Goal: Find specific page/section: Find specific page/section

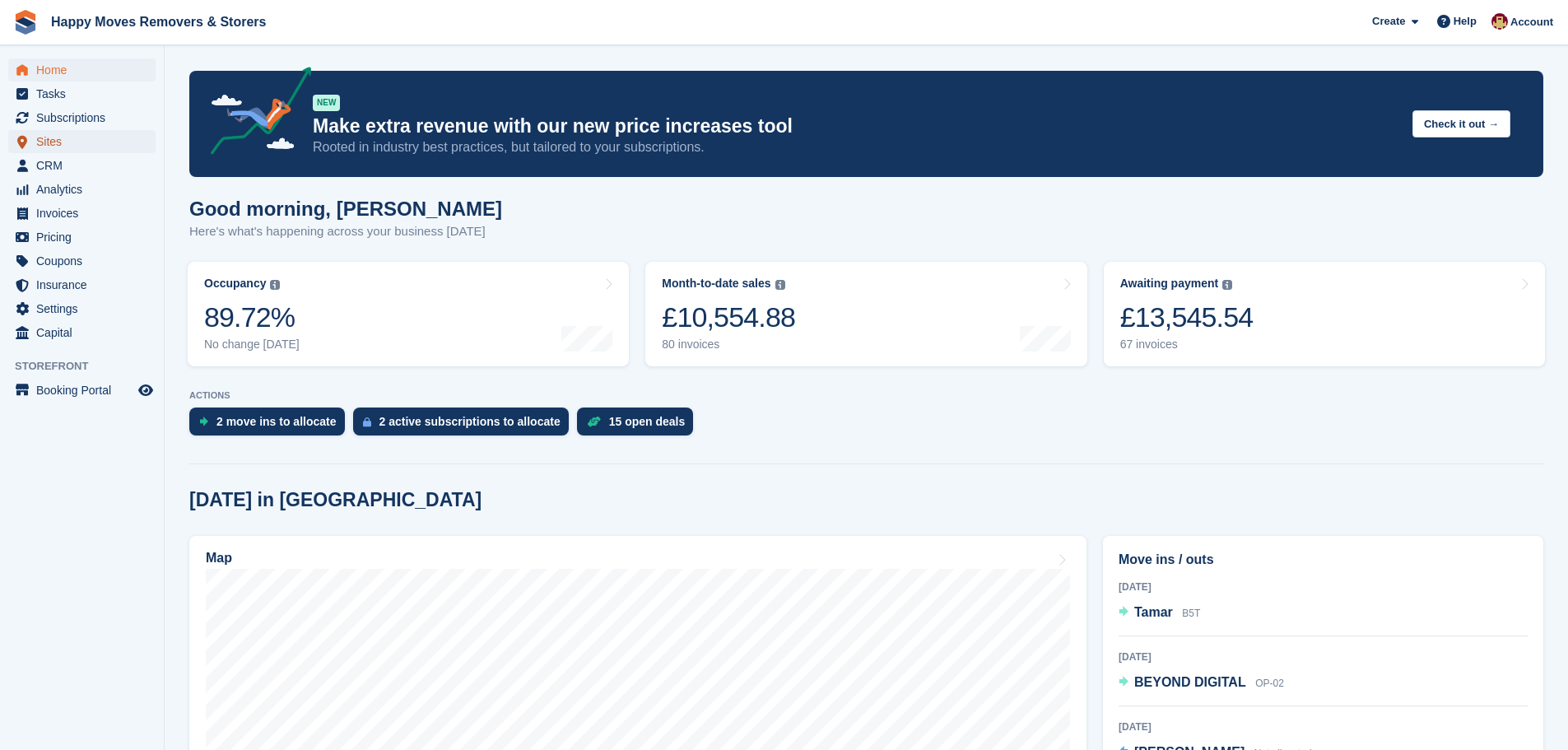
click at [53, 138] on span "Sites" at bounding box center [85, 141] width 99 height 23
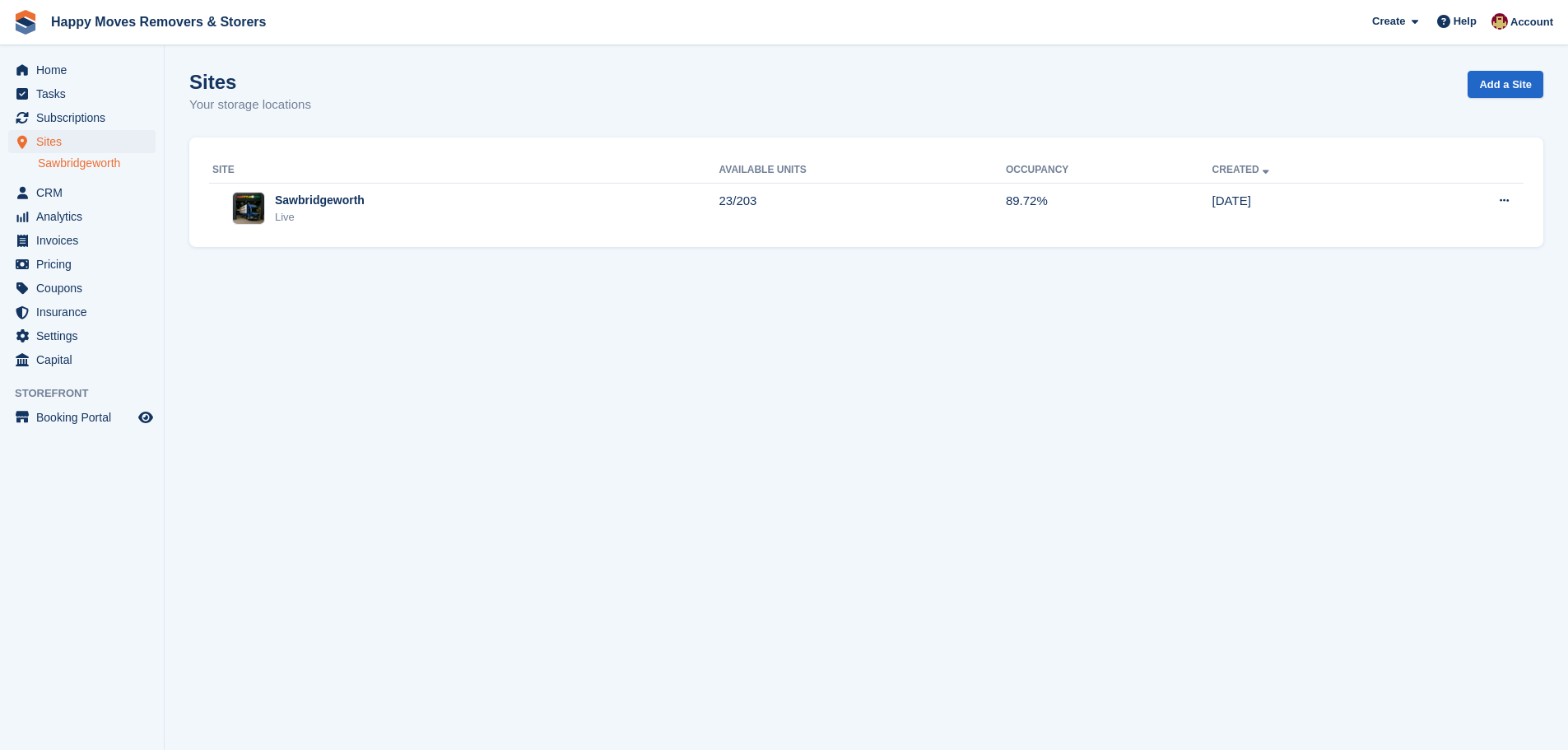
click at [79, 171] on link "Sawbridgeworth" at bounding box center [97, 163] width 117 height 16
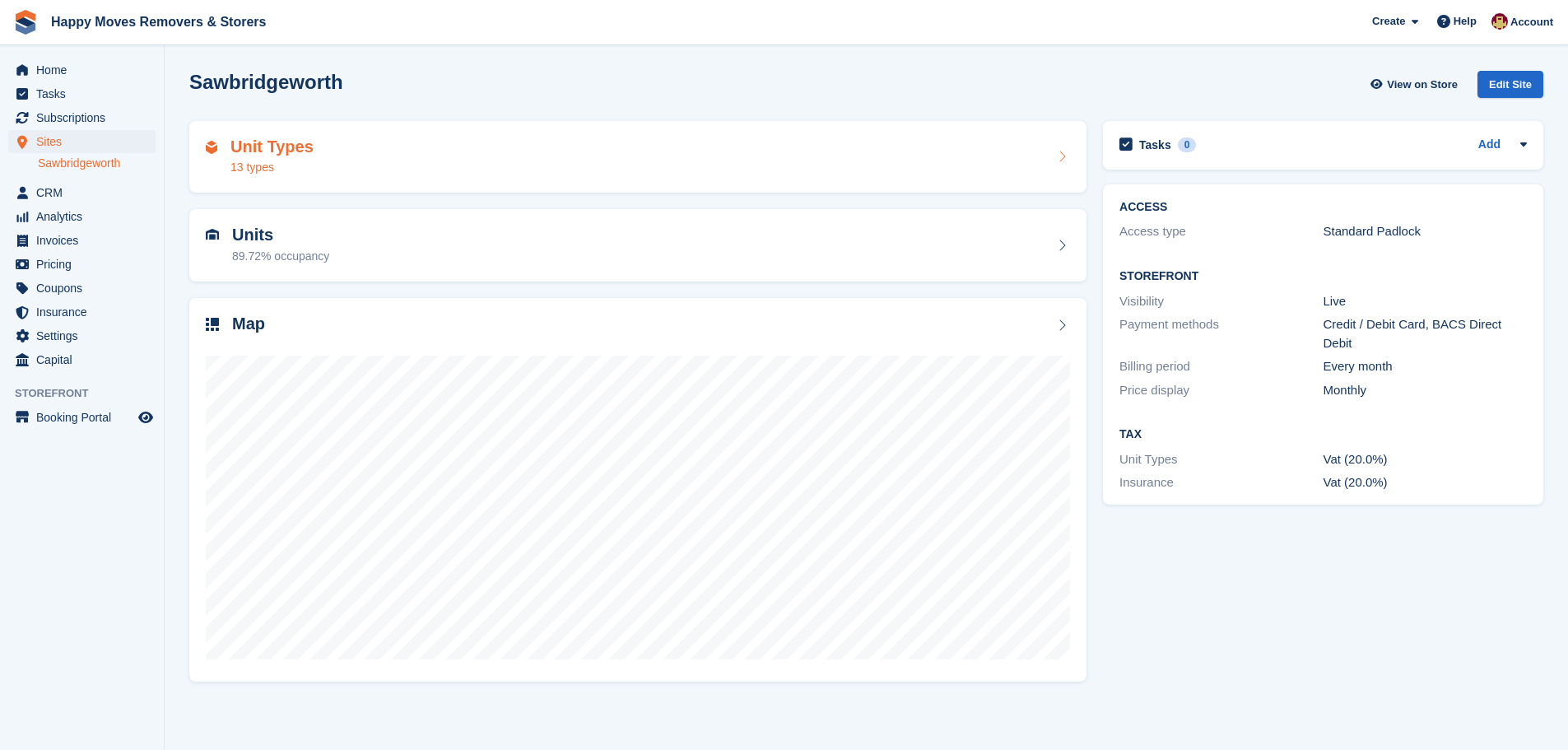
click at [279, 167] on div "13 types" at bounding box center [272, 167] width 83 height 17
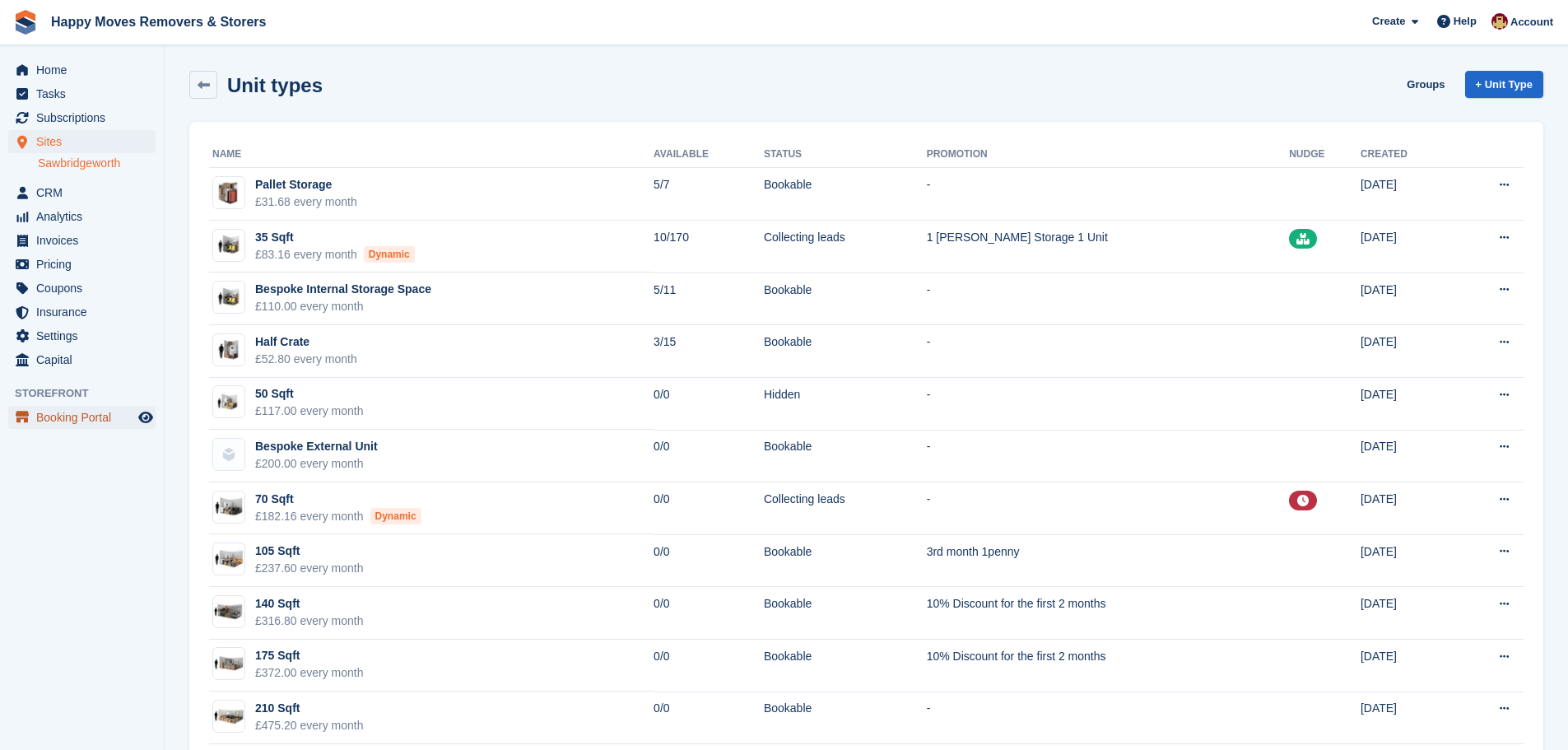
click at [57, 418] on span "Booking Portal" at bounding box center [85, 417] width 99 height 23
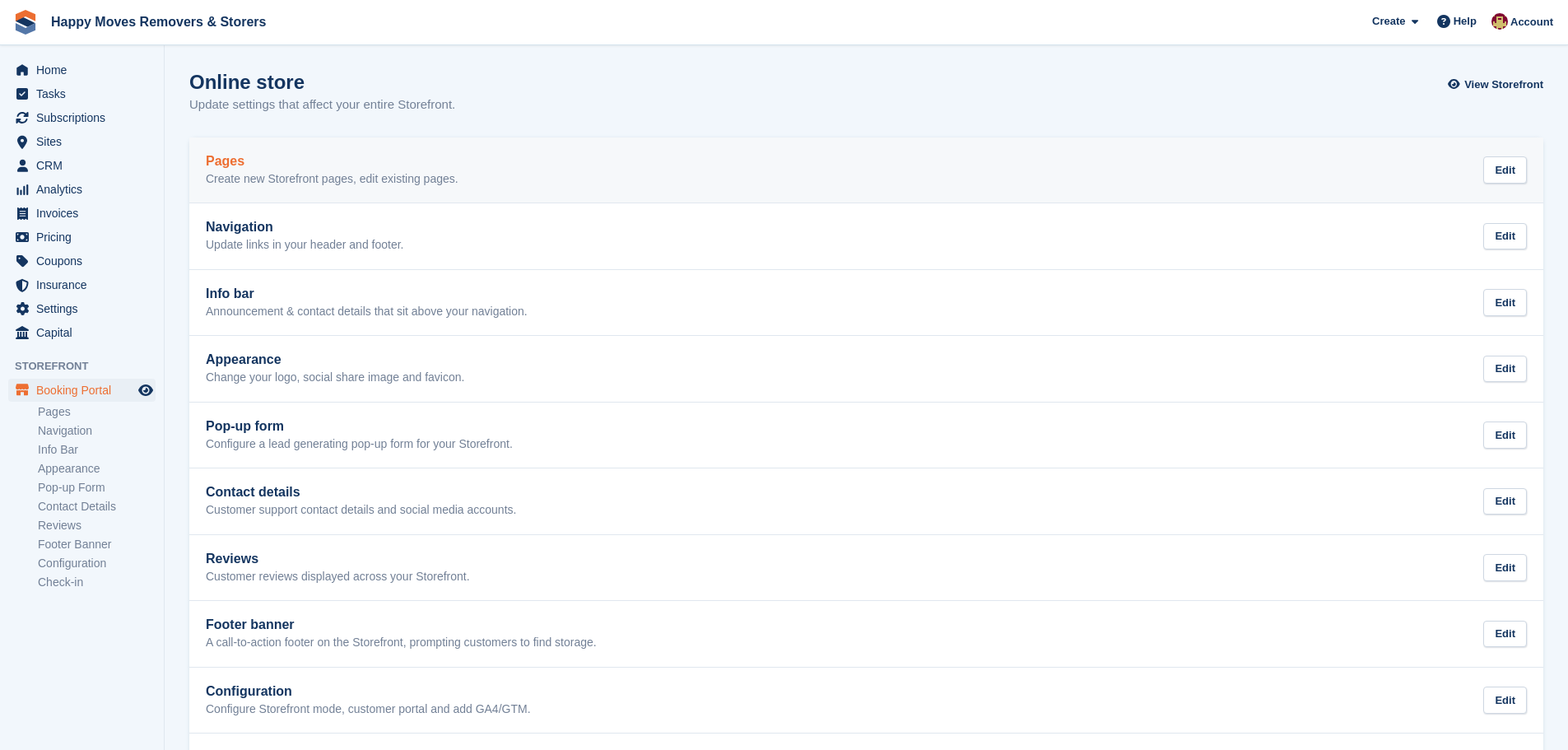
click at [224, 167] on h2 "Pages" at bounding box center [332, 160] width 253 height 15
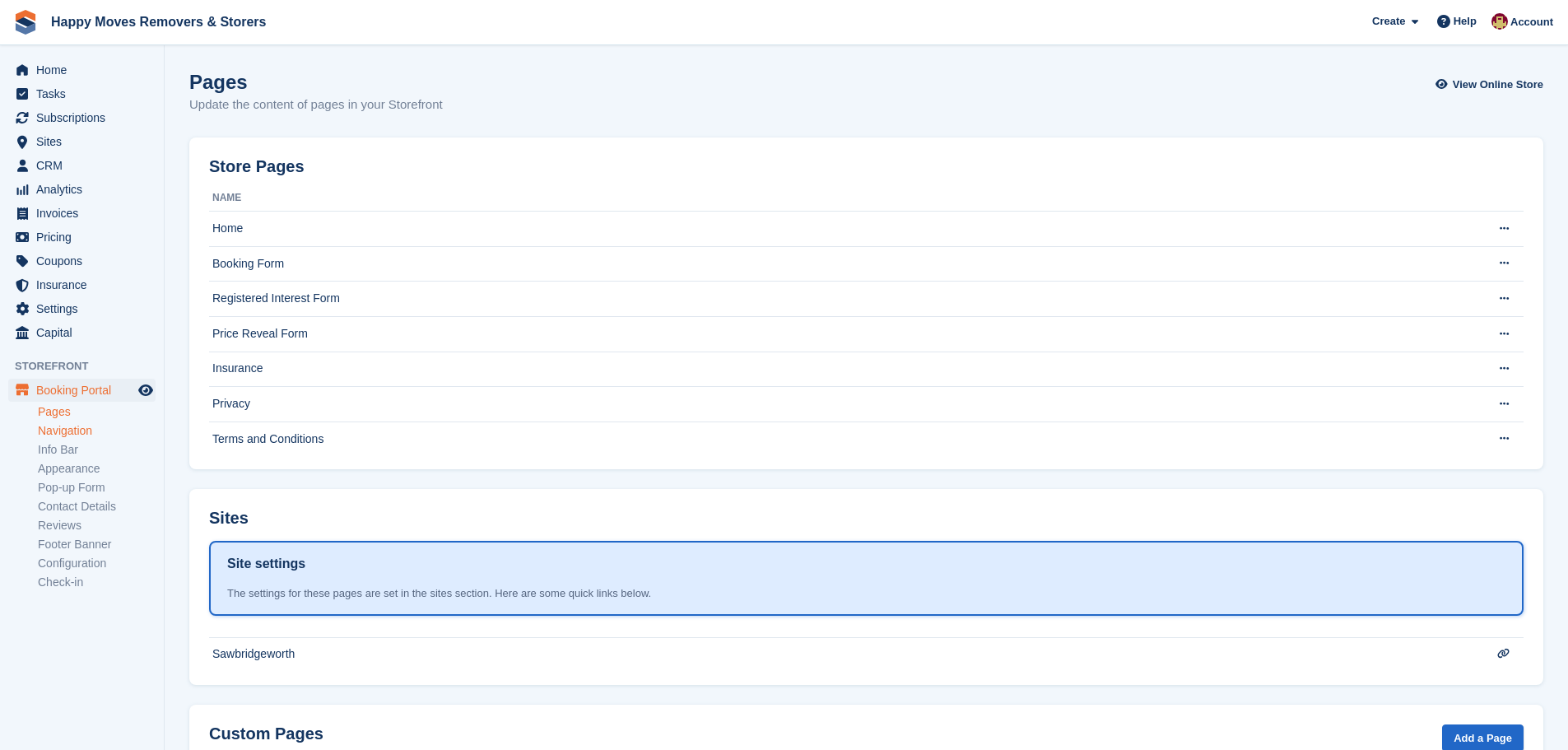
click at [78, 427] on link "Navigation" at bounding box center [97, 431] width 117 height 16
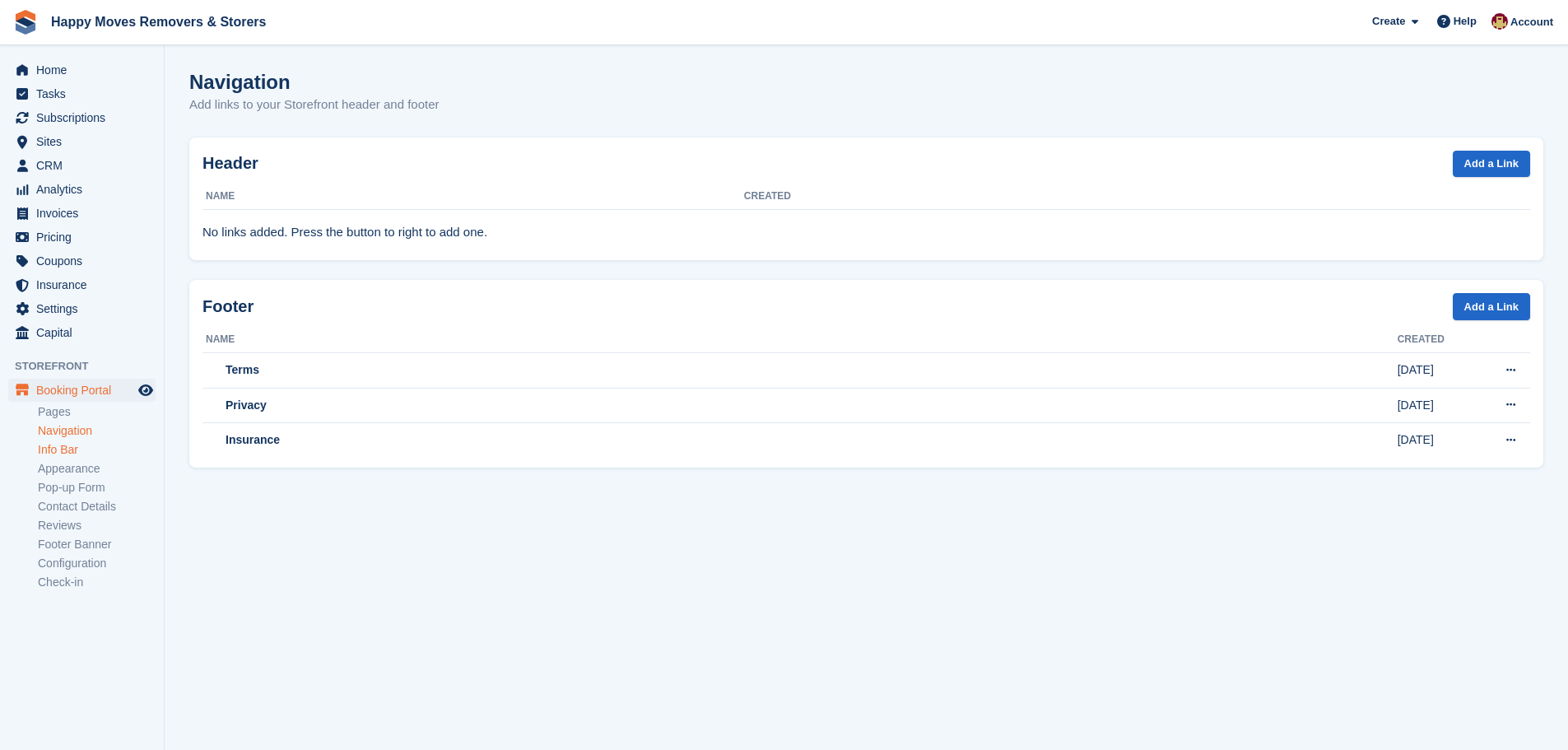
click at [65, 454] on link "Info Bar" at bounding box center [97, 450] width 117 height 16
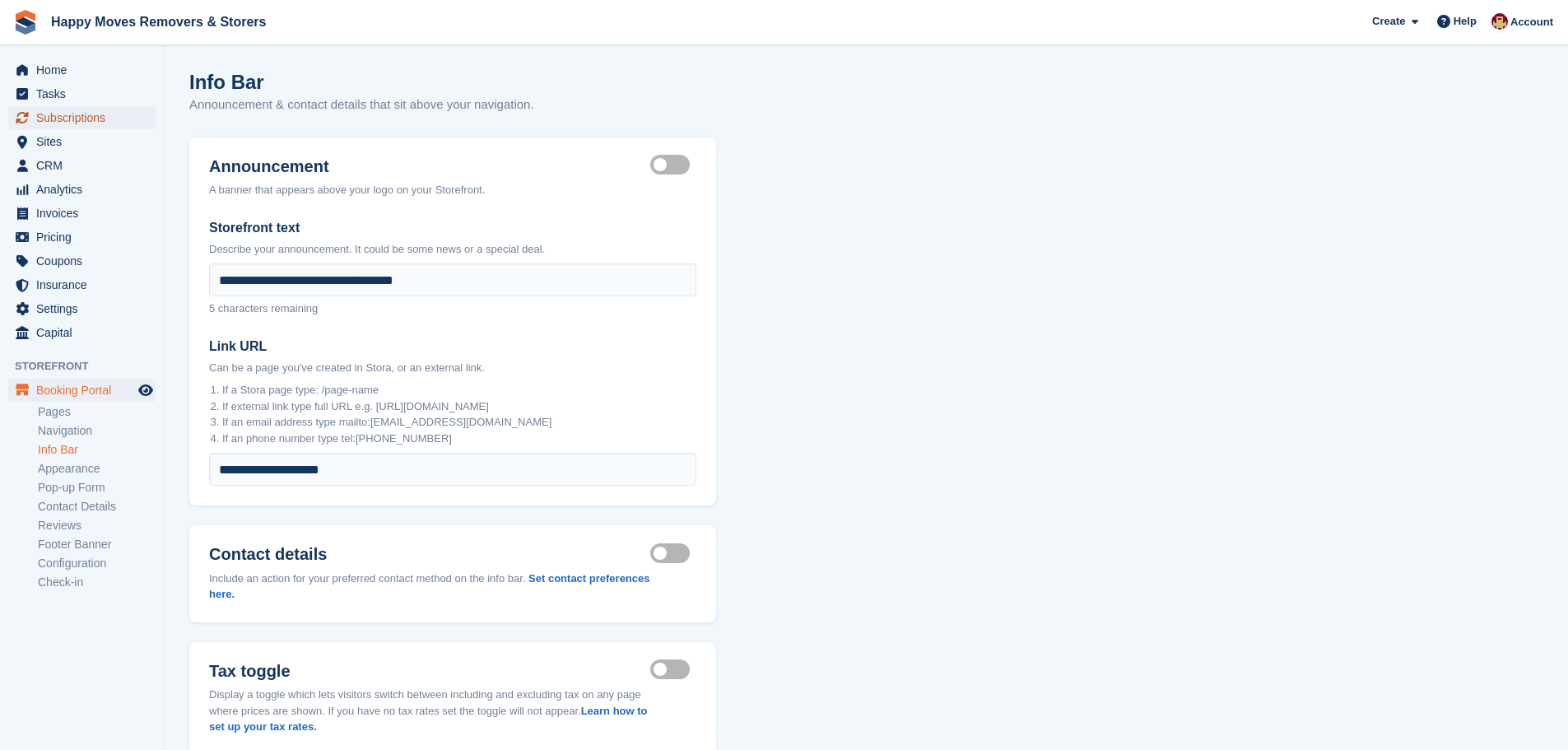
click at [59, 121] on span "Subscriptions" at bounding box center [85, 117] width 99 height 23
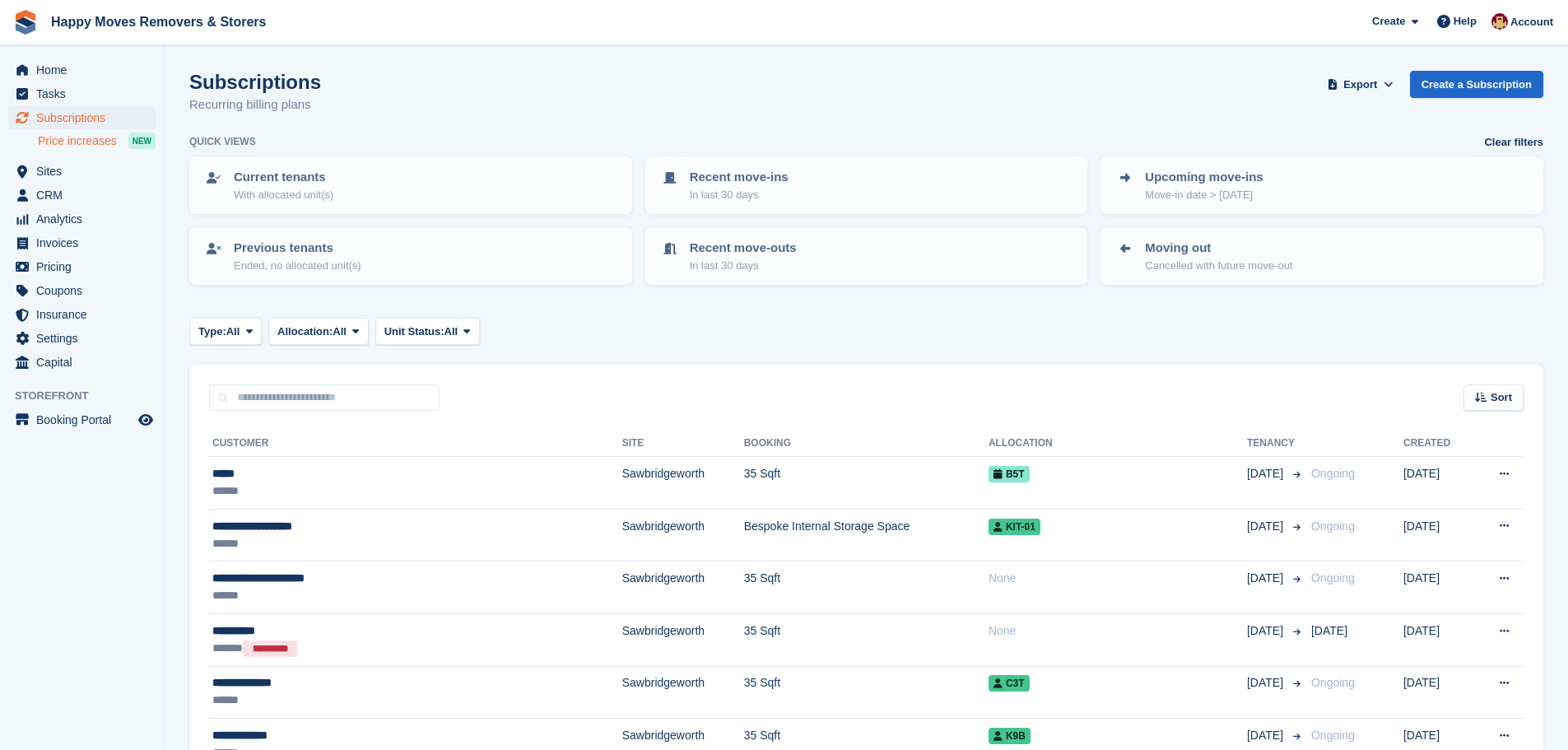
click at [68, 144] on span "Price increases" at bounding box center [78, 141] width 79 height 16
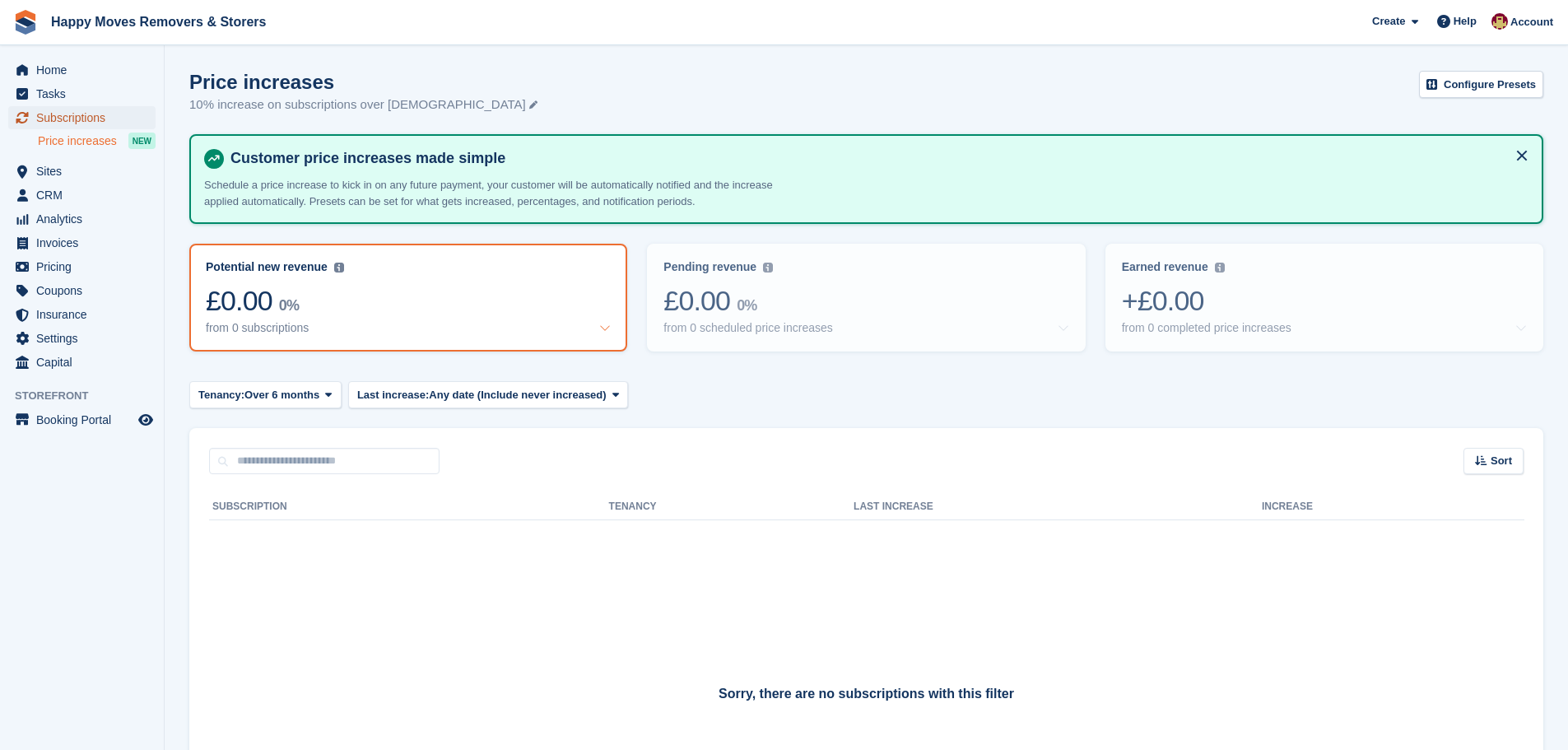
click at [66, 121] on span "Subscriptions" at bounding box center [85, 117] width 99 height 23
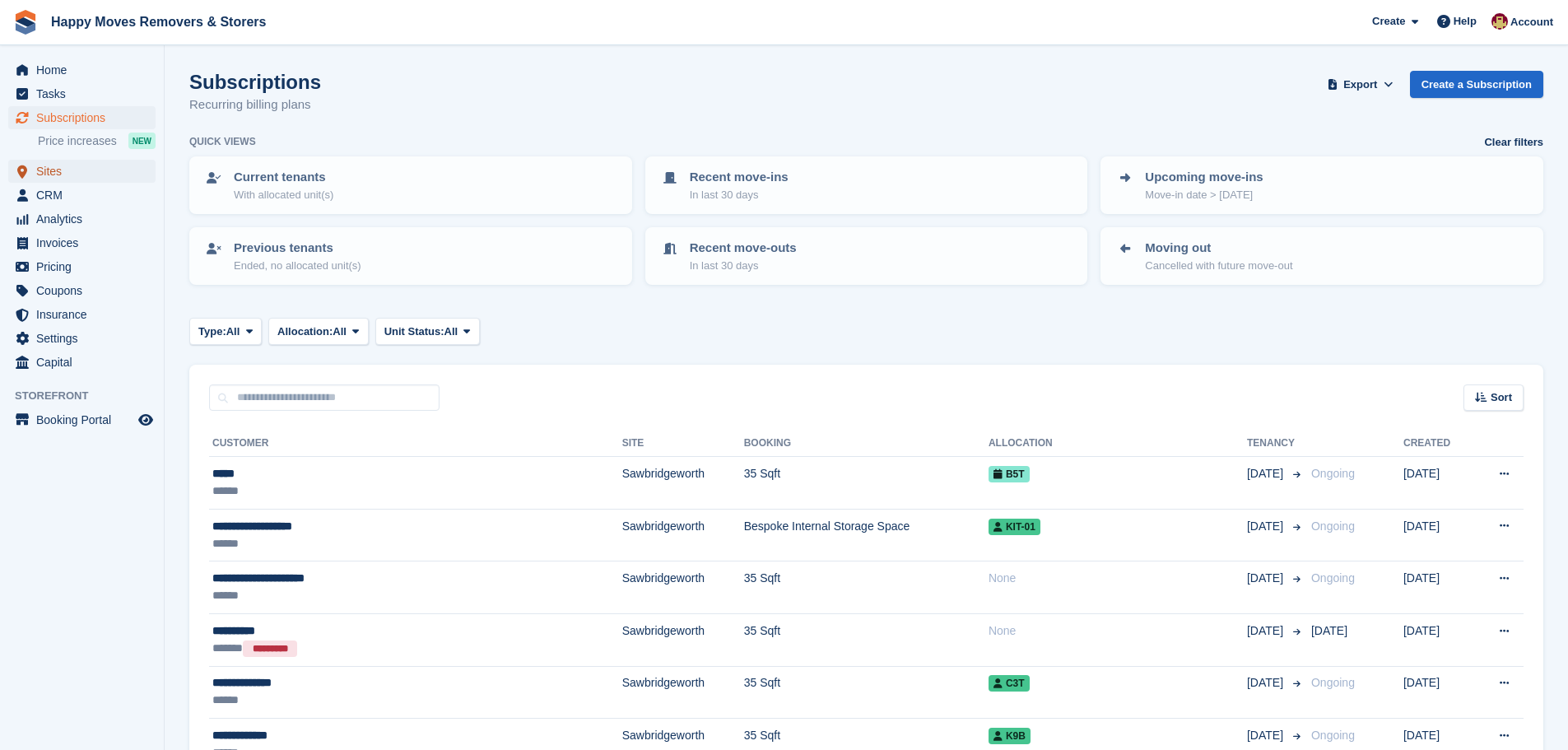
click at [55, 173] on span "Sites" at bounding box center [85, 171] width 99 height 23
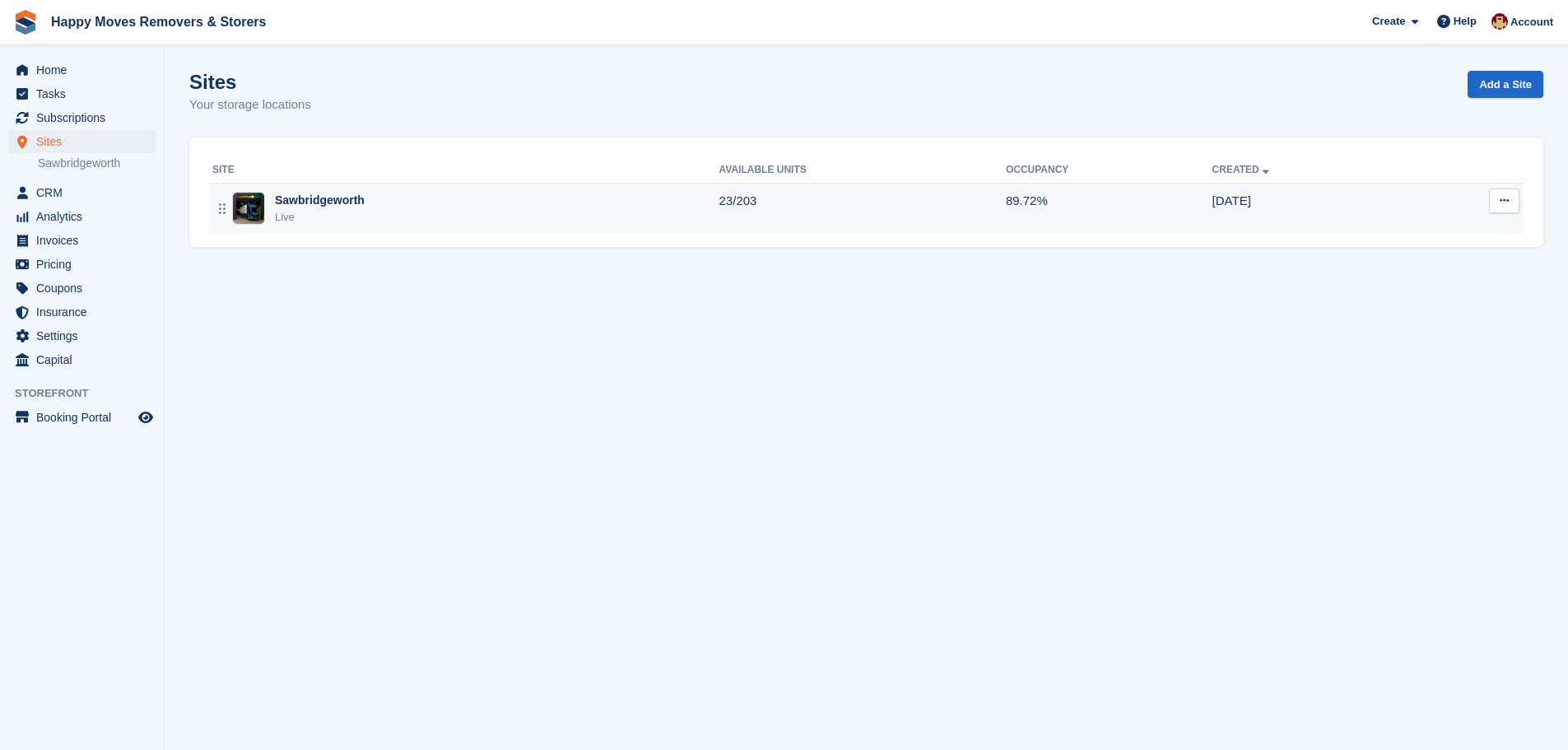
click at [318, 203] on div "Sawbridgeworth" at bounding box center [320, 200] width 90 height 17
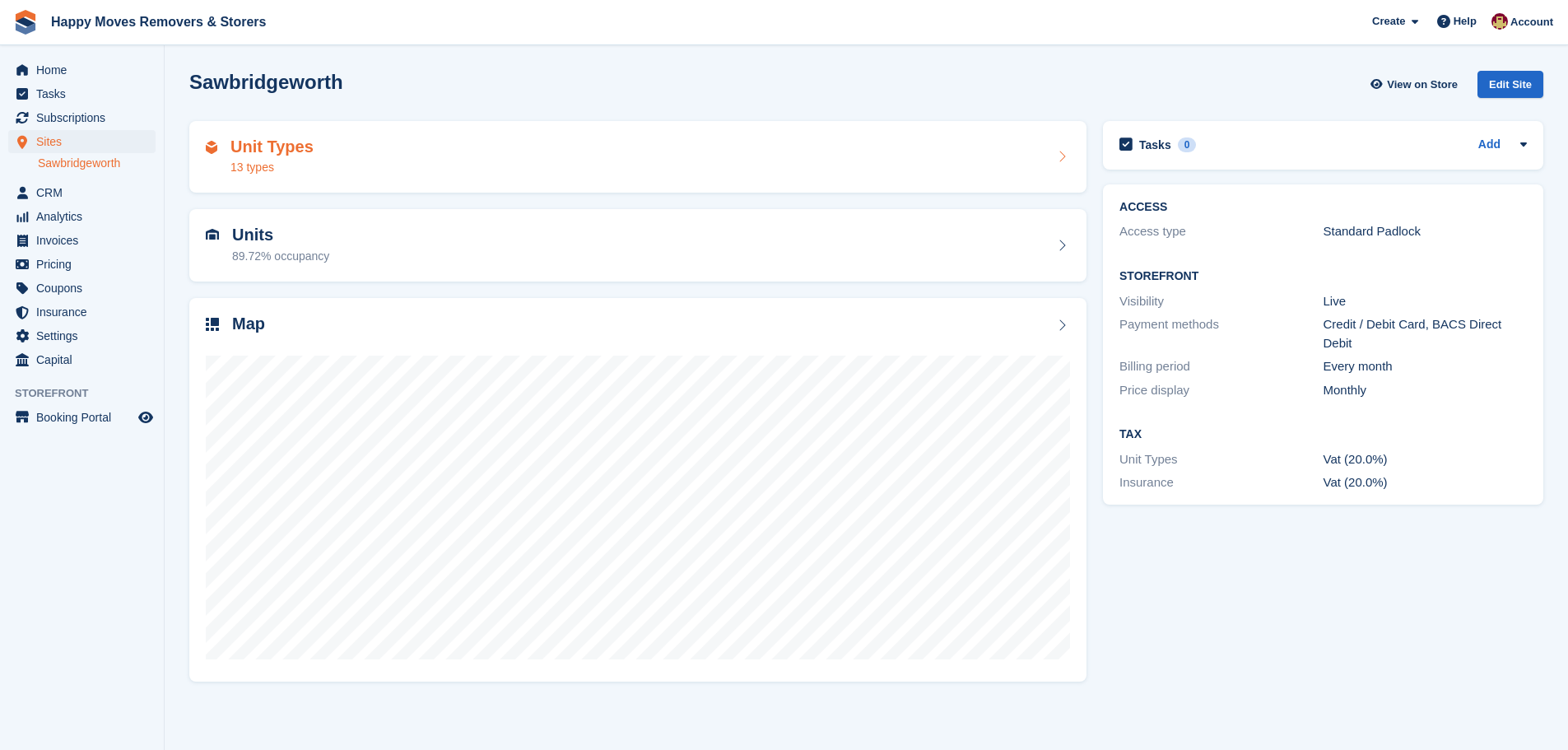
click at [267, 145] on h2 "Unit Types" at bounding box center [272, 147] width 83 height 19
